Goal: Navigation & Orientation: Find specific page/section

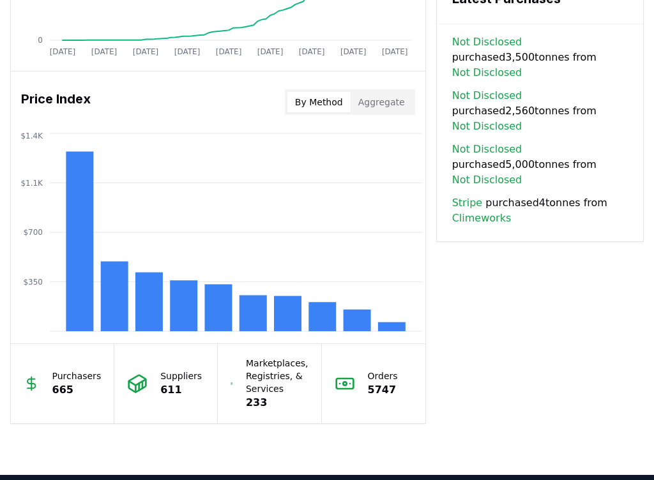
scroll to position [1081, 0]
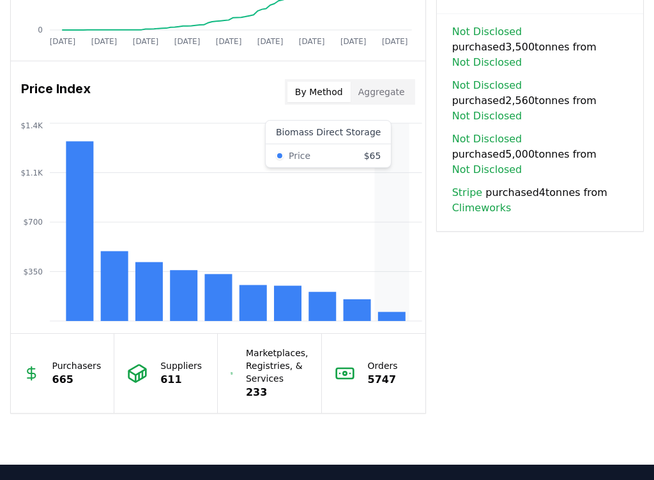
click at [389, 312] on rect at bounding box center [391, 316] width 27 height 9
click at [389, 140] on icon "$350 $700 $1.1K $1.4K" at bounding box center [218, 222] width 414 height 204
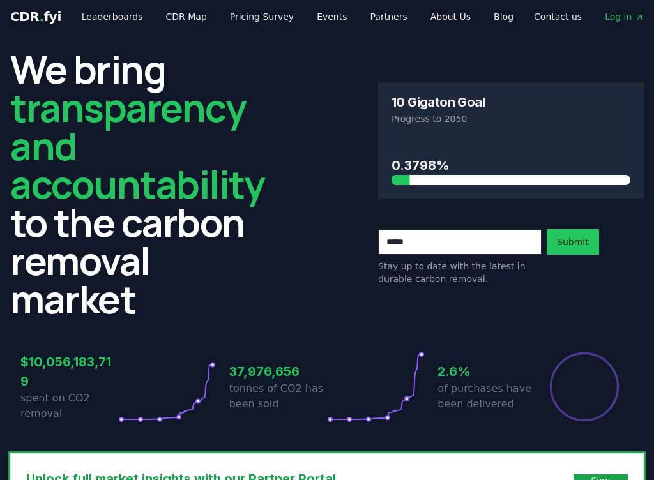
scroll to position [0, 0]
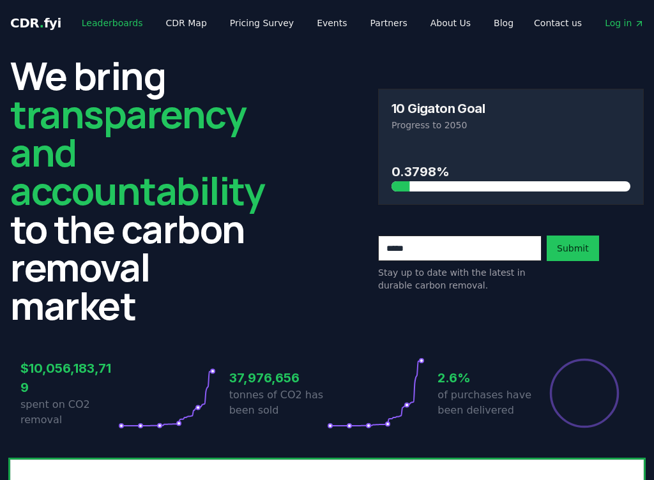
click at [113, 20] on link "Leaderboards" at bounding box center [113, 22] width 82 height 23
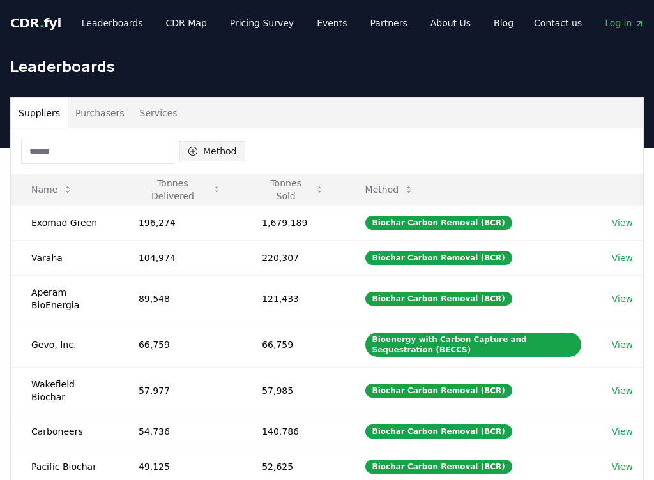
click at [203, 150] on button "Method" at bounding box center [212, 151] width 66 height 20
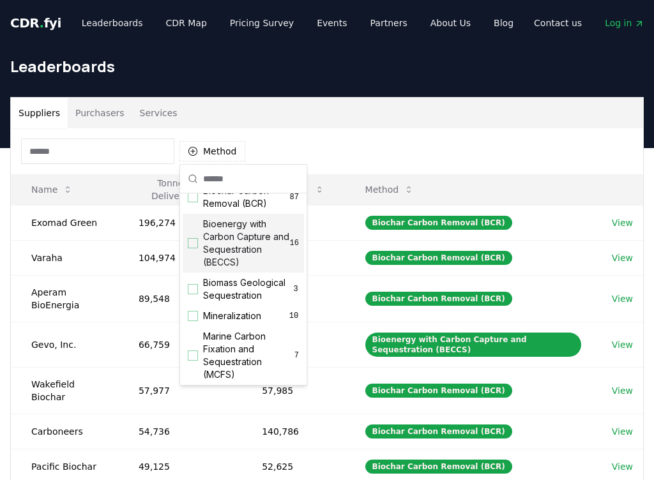
scroll to position [20, 0]
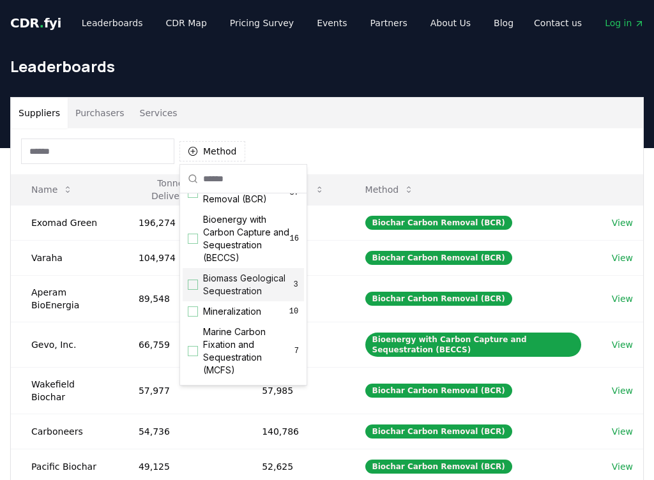
click at [190, 286] on div "Suggestions" at bounding box center [193, 285] width 10 height 10
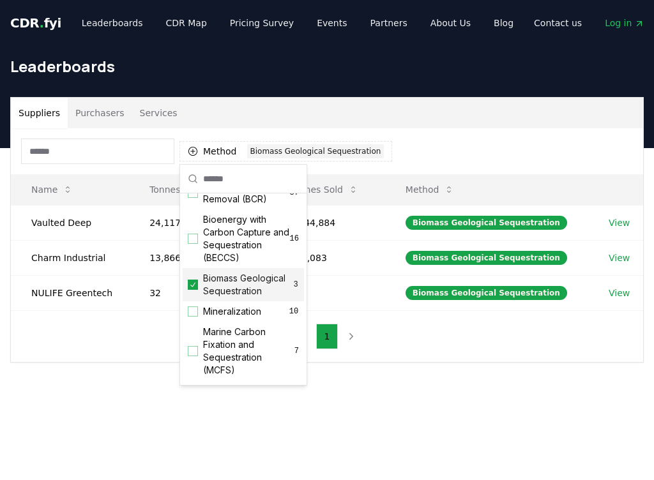
click at [190, 286] on icon "Suggestions" at bounding box center [192, 285] width 9 height 10
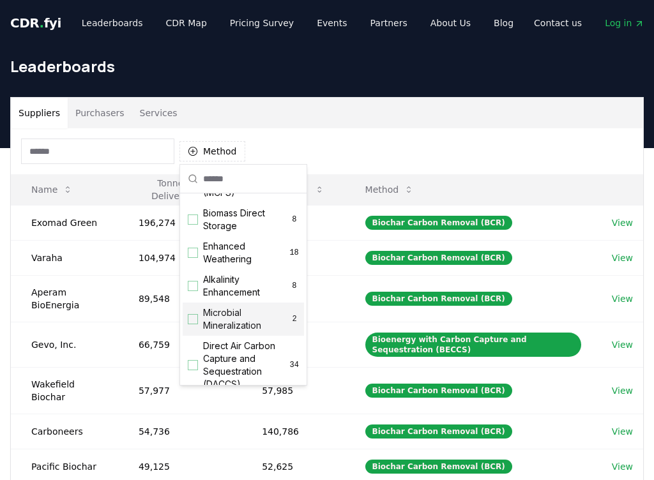
scroll to position [188, 0]
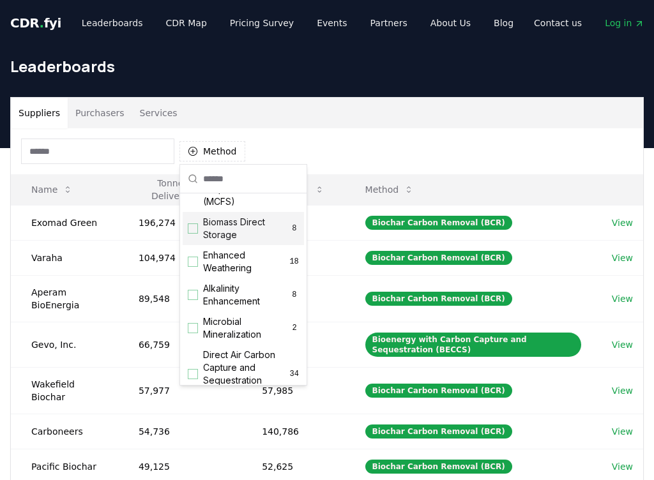
click at [190, 231] on div "Suggestions" at bounding box center [193, 228] width 10 height 10
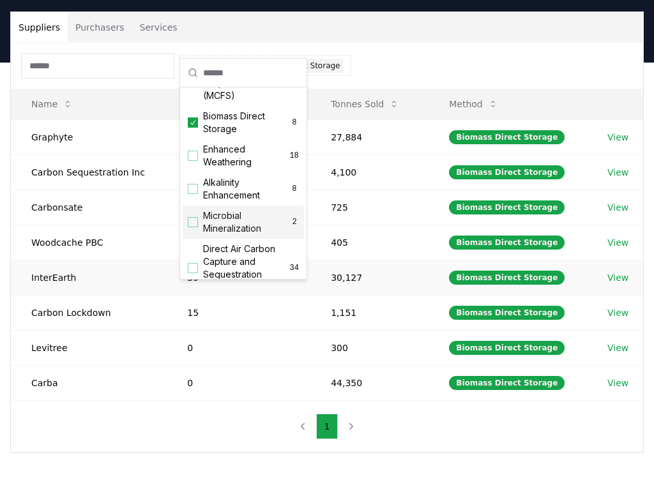
scroll to position [77, 0]
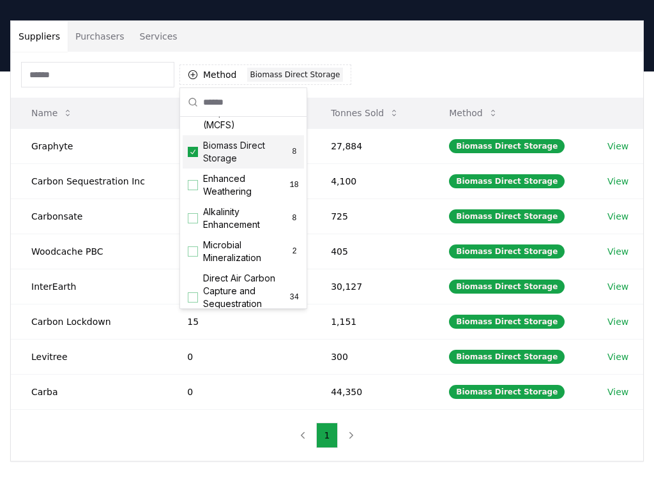
click at [615, 99] on th at bounding box center [615, 113] width 56 height 31
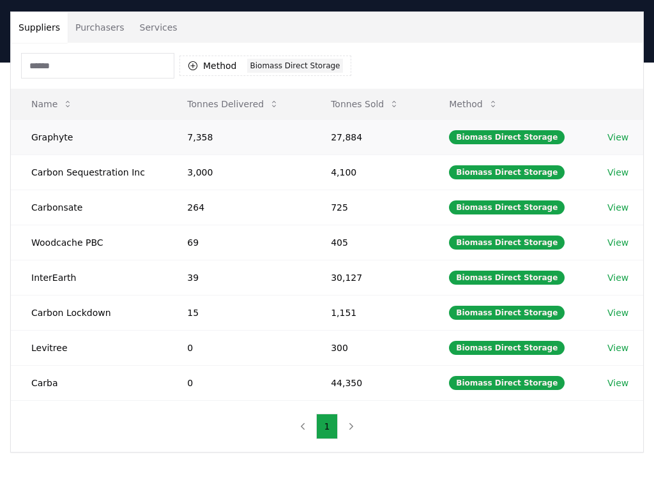
scroll to position [82, 0]
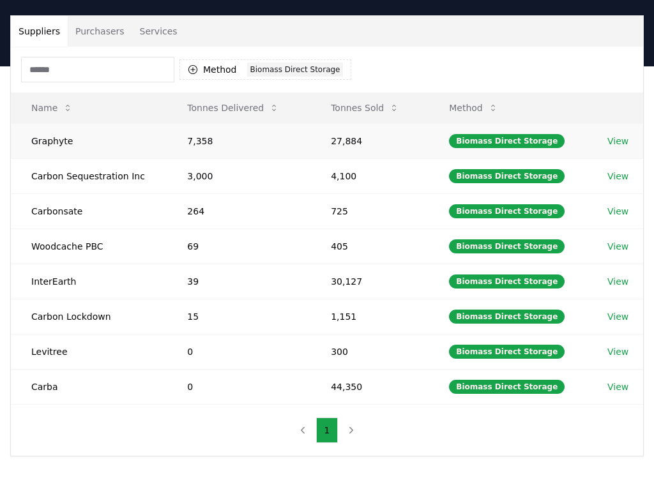
click at [614, 140] on link "View" at bounding box center [617, 141] width 21 height 13
